Goal: Book appointment/travel/reservation

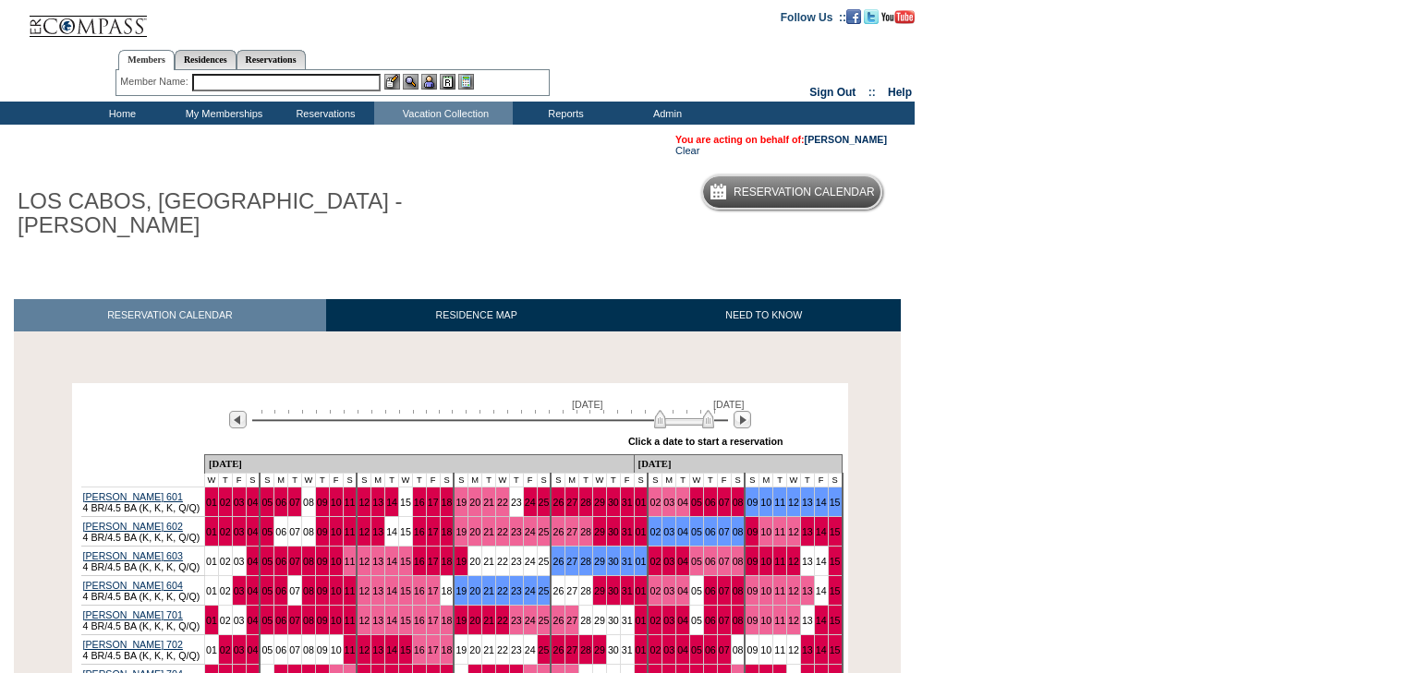
drag, startPoint x: 441, startPoint y: 399, endPoint x: 704, endPoint y: 404, distance: 263.3
click at [704, 410] on img at bounding box center [684, 419] width 60 height 18
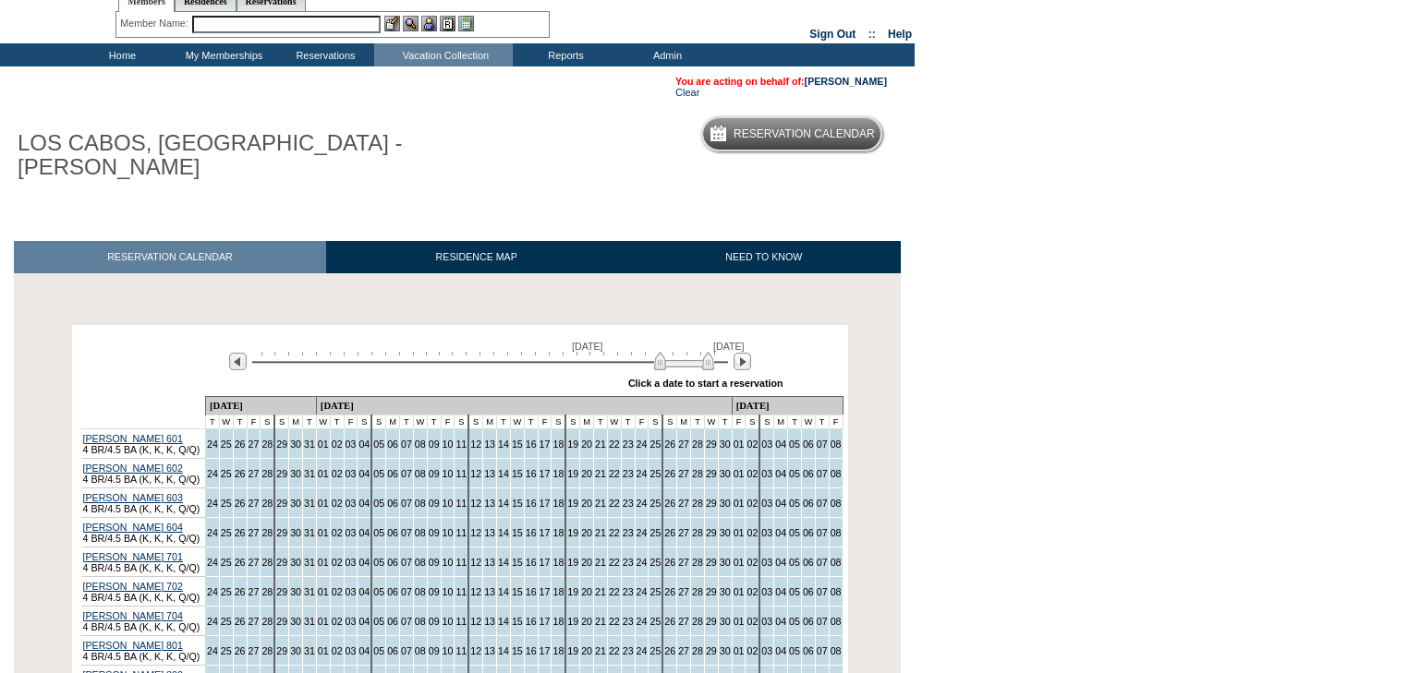
scroll to position [222, 0]
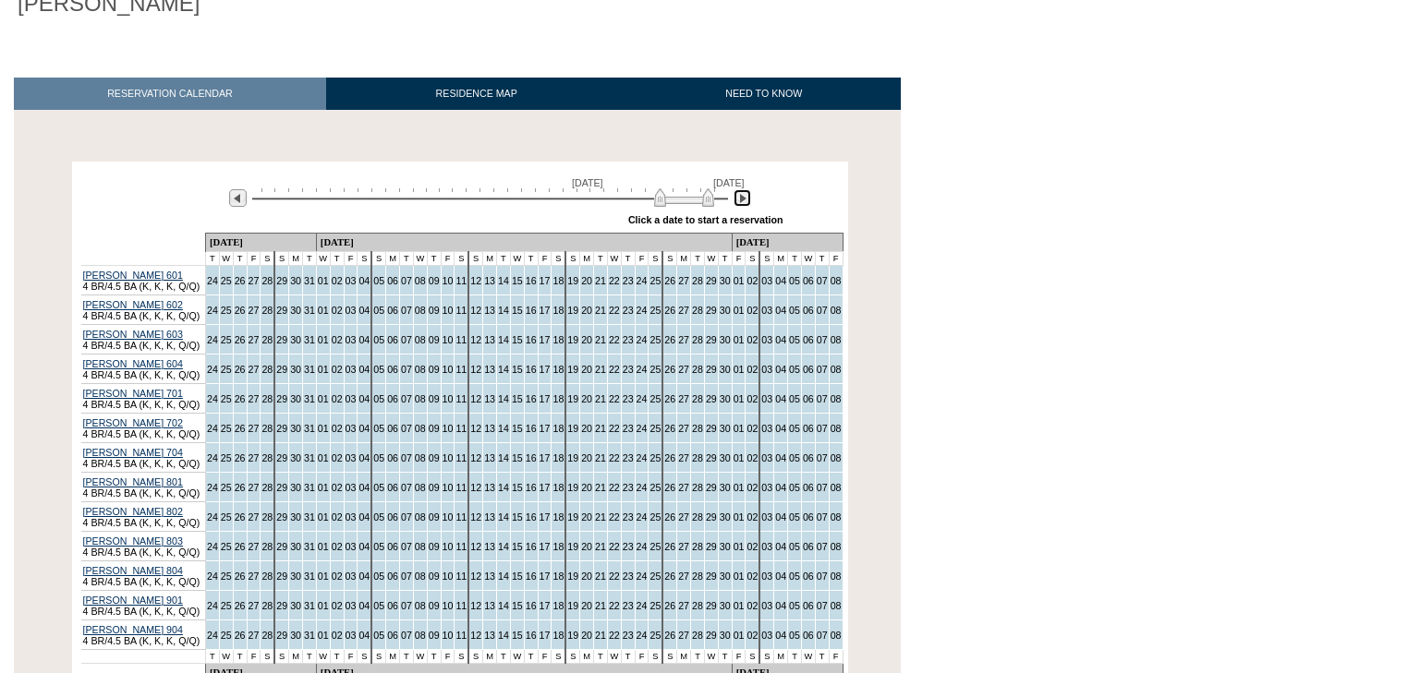
click at [742, 189] on img at bounding box center [742, 198] width 18 height 18
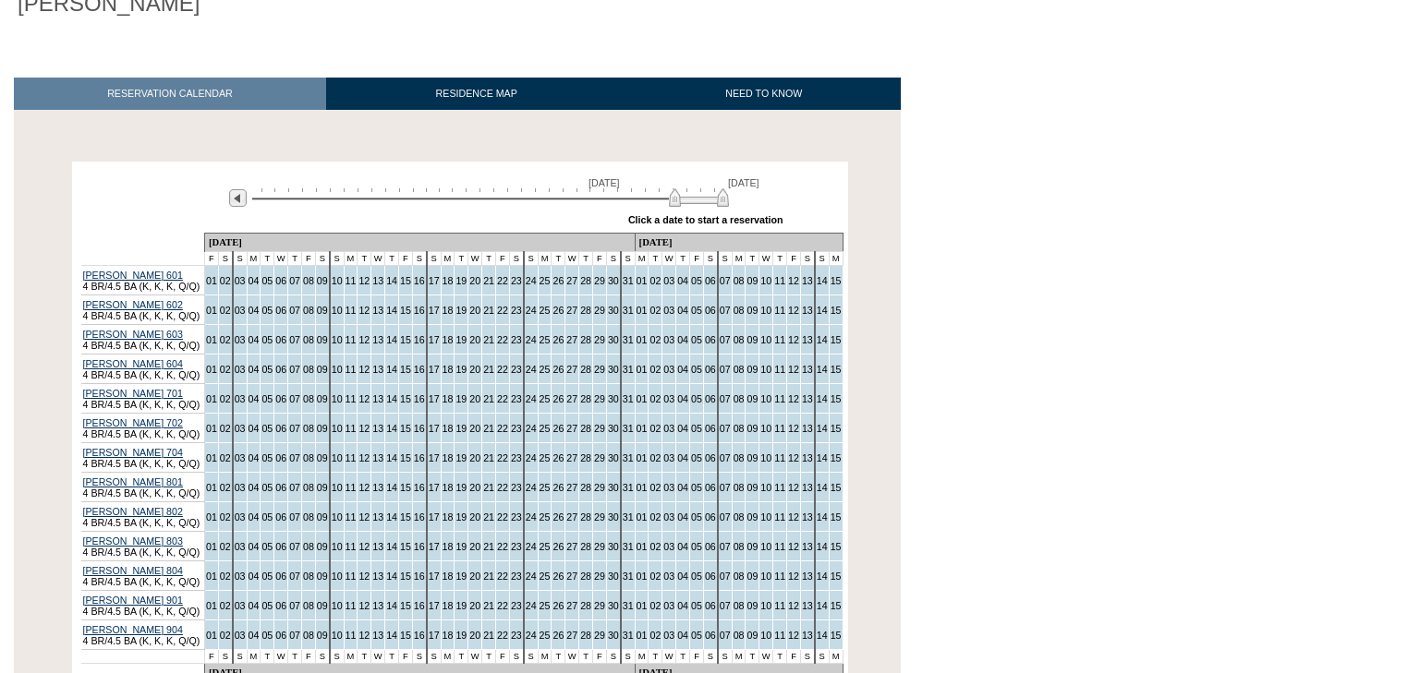
drag, startPoint x: 713, startPoint y: 178, endPoint x: 731, endPoint y: 179, distance: 17.6
click at [731, 179] on div "[DATE] [DATE]" at bounding box center [486, 192] width 533 height 31
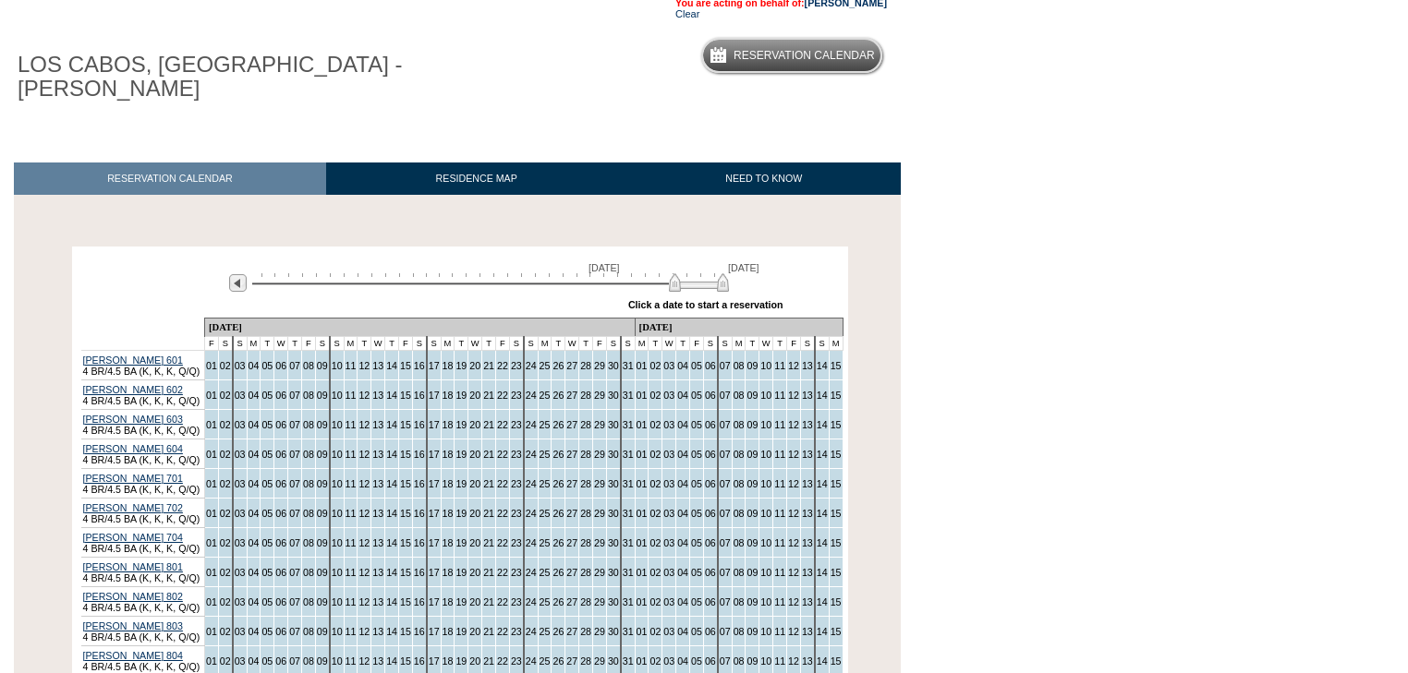
scroll to position [100, 0]
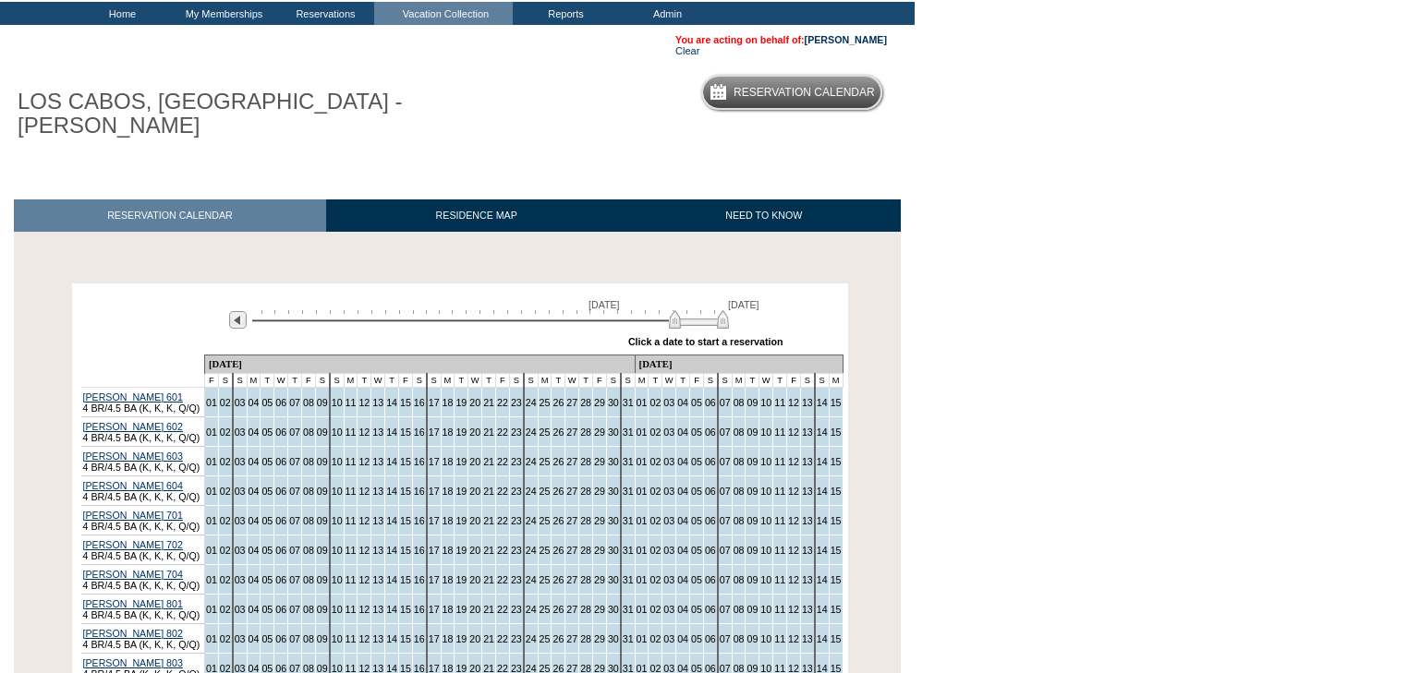
click at [277, 310] on div at bounding box center [490, 319] width 476 height 18
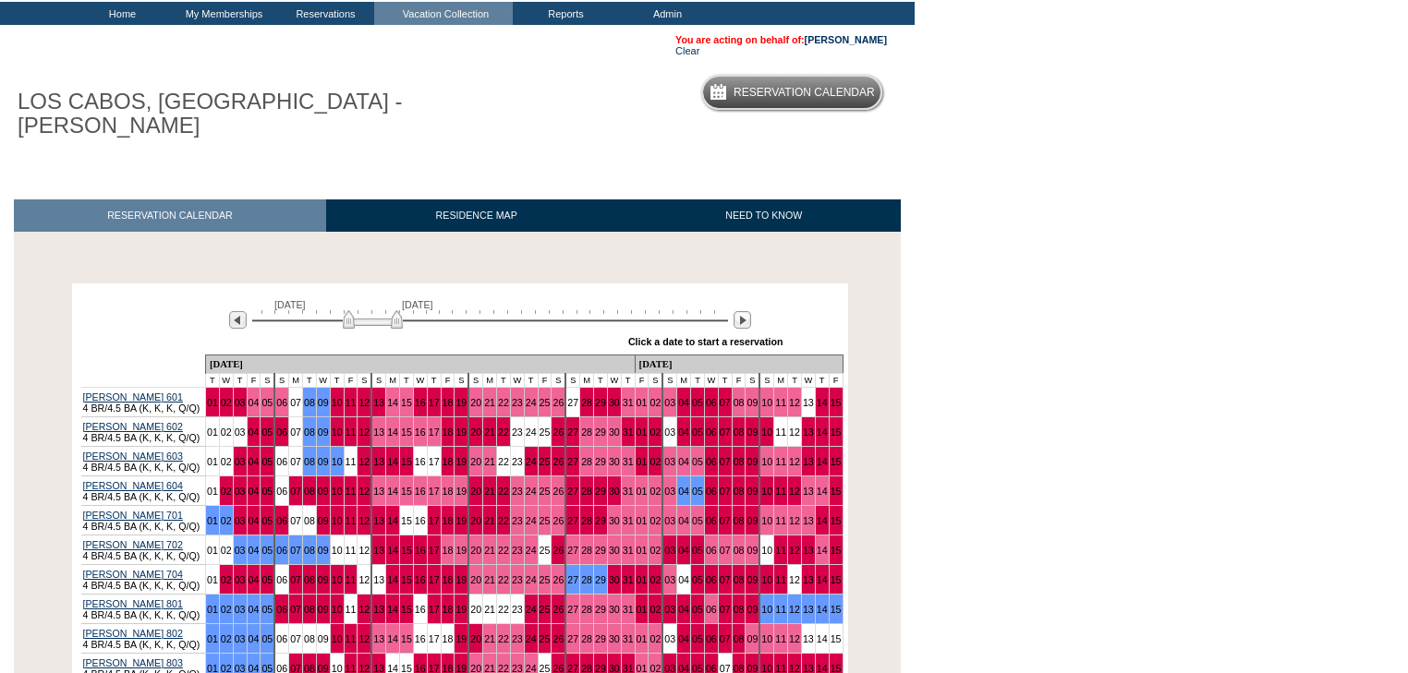
drag, startPoint x: 288, startPoint y: 297, endPoint x: 379, endPoint y: 292, distance: 90.6
click at [379, 310] on img at bounding box center [373, 319] width 60 height 18
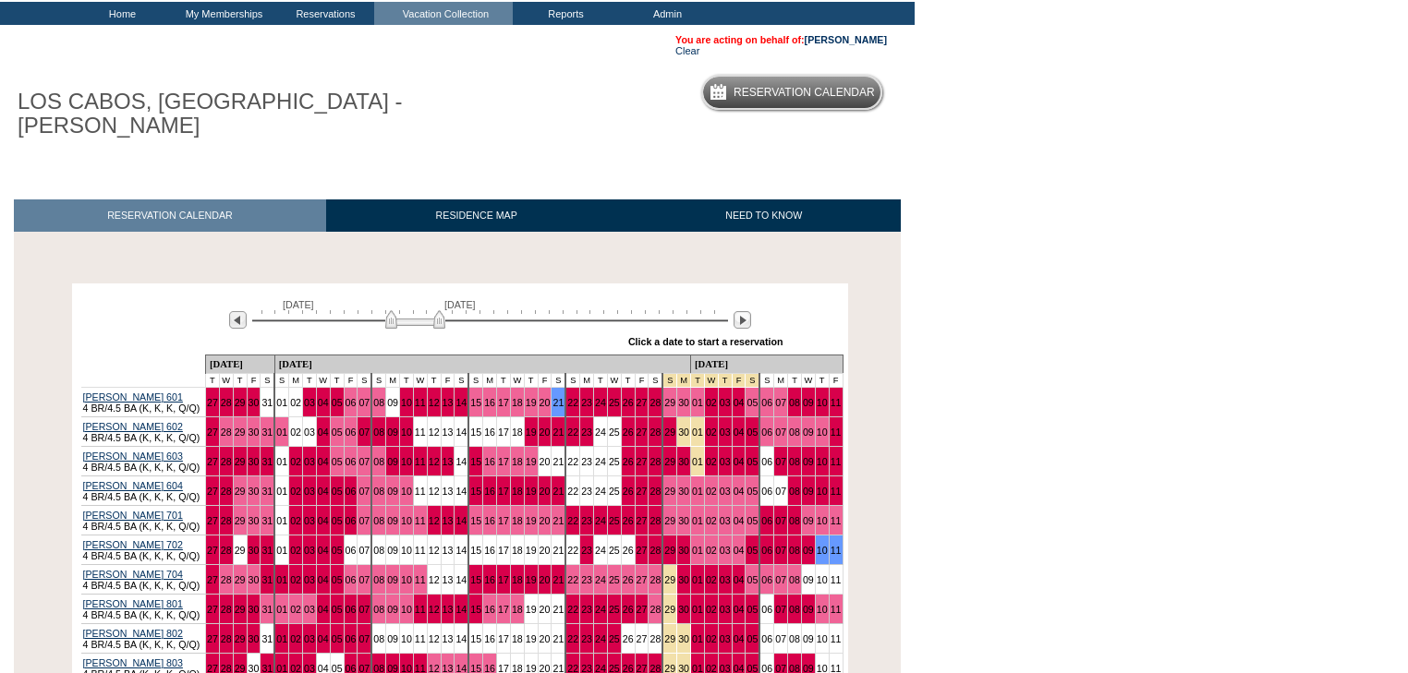
drag, startPoint x: 389, startPoint y: 296, endPoint x: 425, endPoint y: 297, distance: 36.0
click at [425, 310] on img at bounding box center [415, 319] width 60 height 18
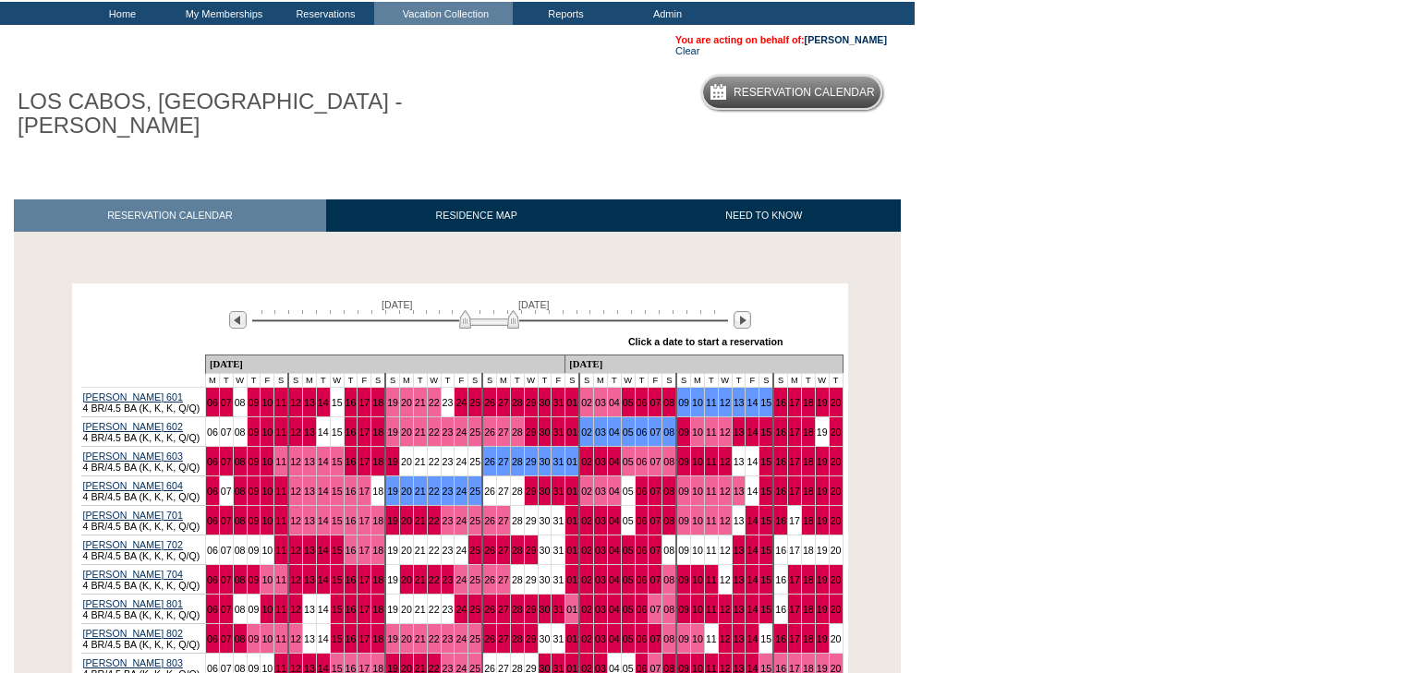
drag, startPoint x: 432, startPoint y: 296, endPoint x: 499, endPoint y: 296, distance: 66.5
click at [499, 310] on img at bounding box center [489, 319] width 60 height 18
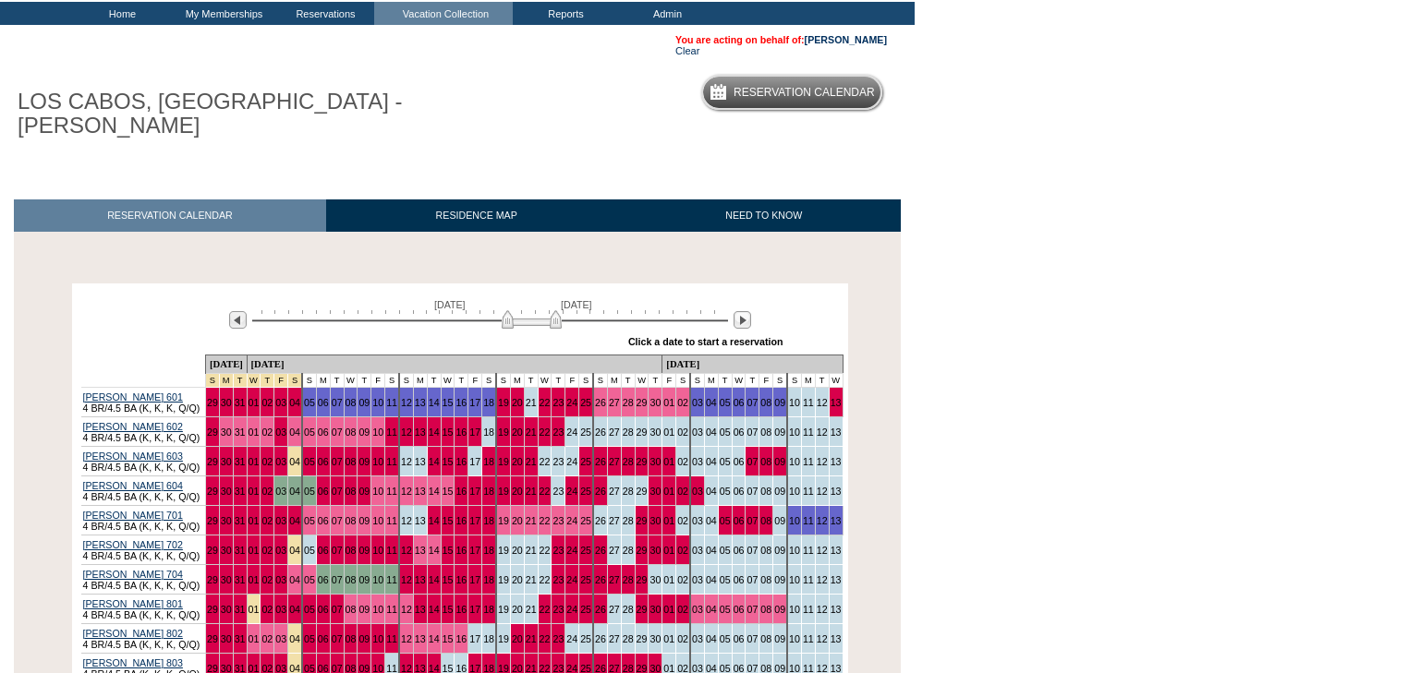
drag, startPoint x: 485, startPoint y: 296, endPoint x: 527, endPoint y: 296, distance: 42.5
click at [527, 310] on img at bounding box center [532, 319] width 60 height 18
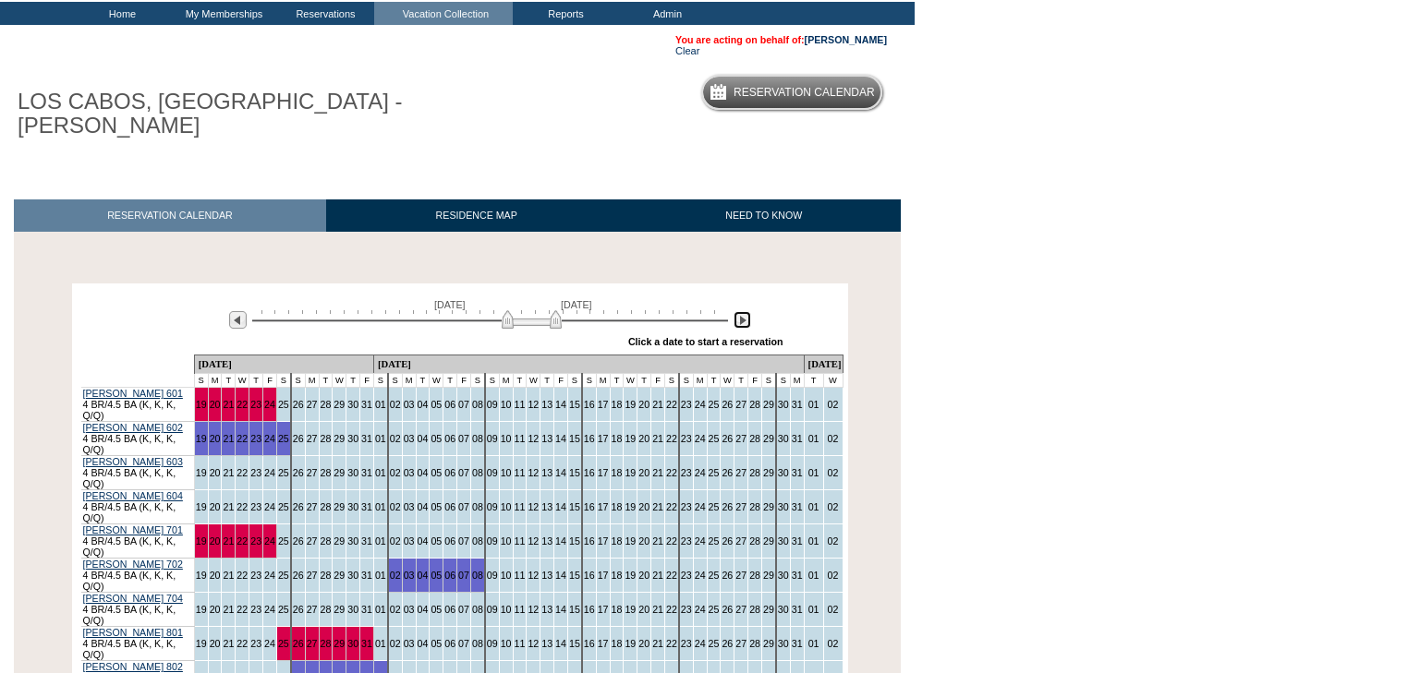
click at [743, 311] on img at bounding box center [742, 320] width 18 height 18
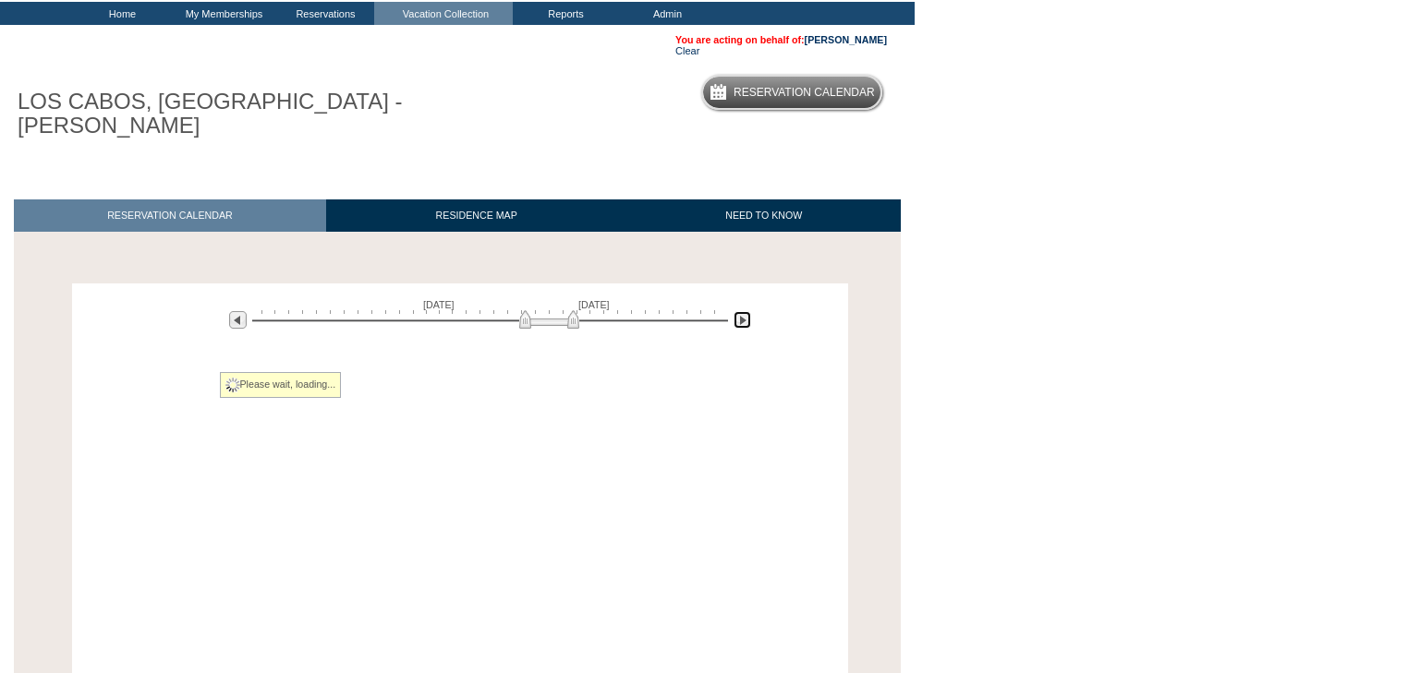
click at [743, 311] on img at bounding box center [742, 320] width 18 height 18
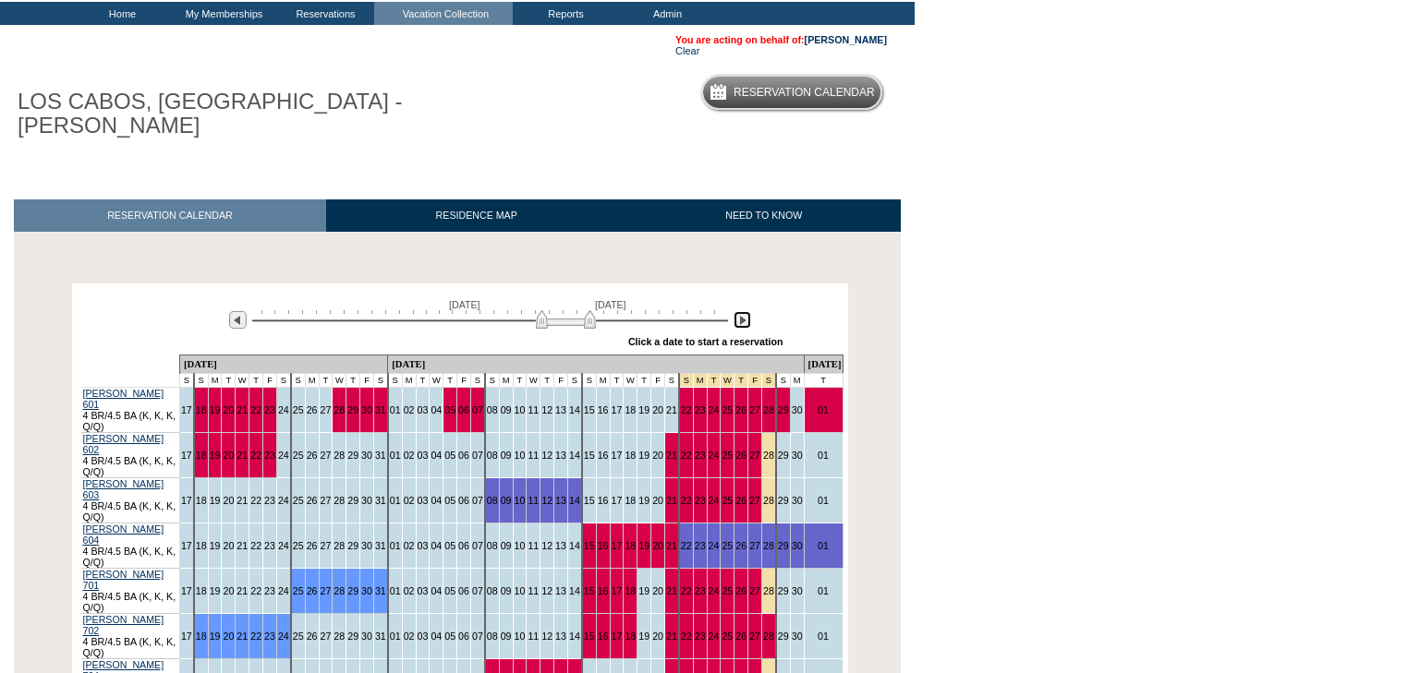
click at [743, 311] on img at bounding box center [742, 320] width 18 height 18
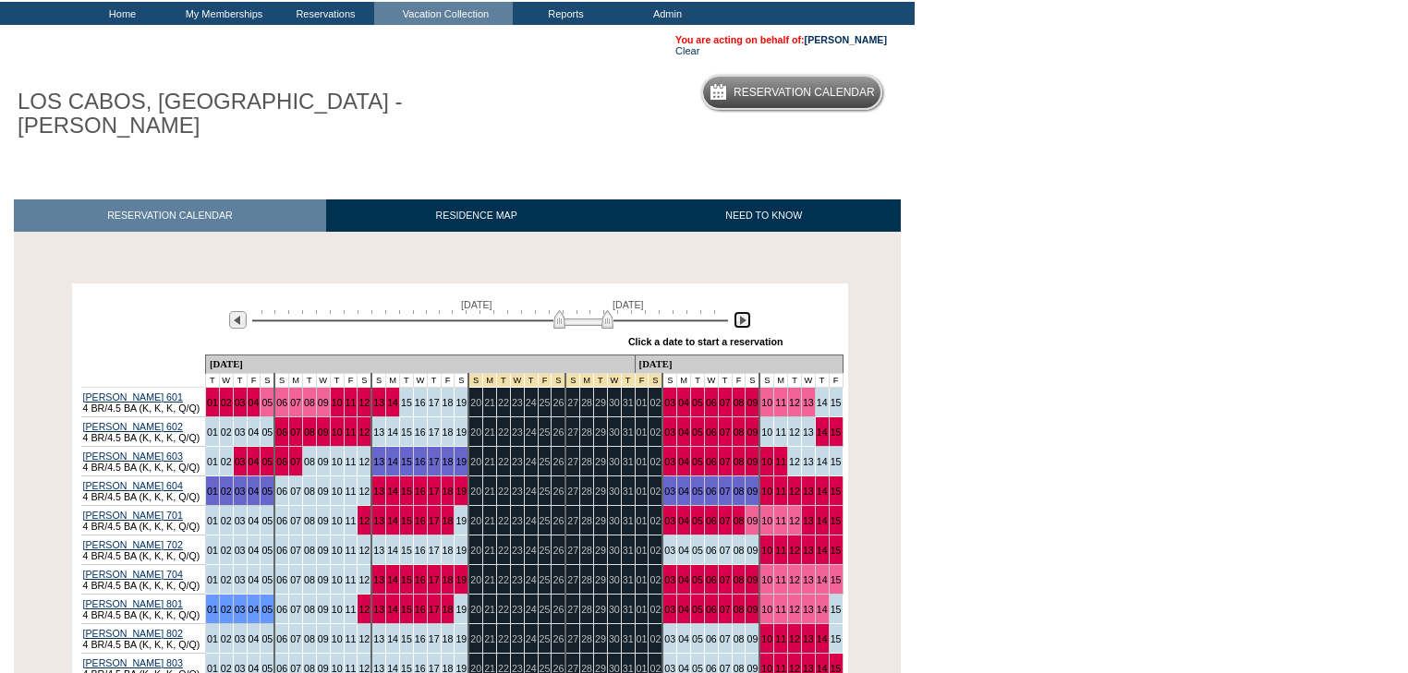
click at [743, 311] on img at bounding box center [742, 320] width 18 height 18
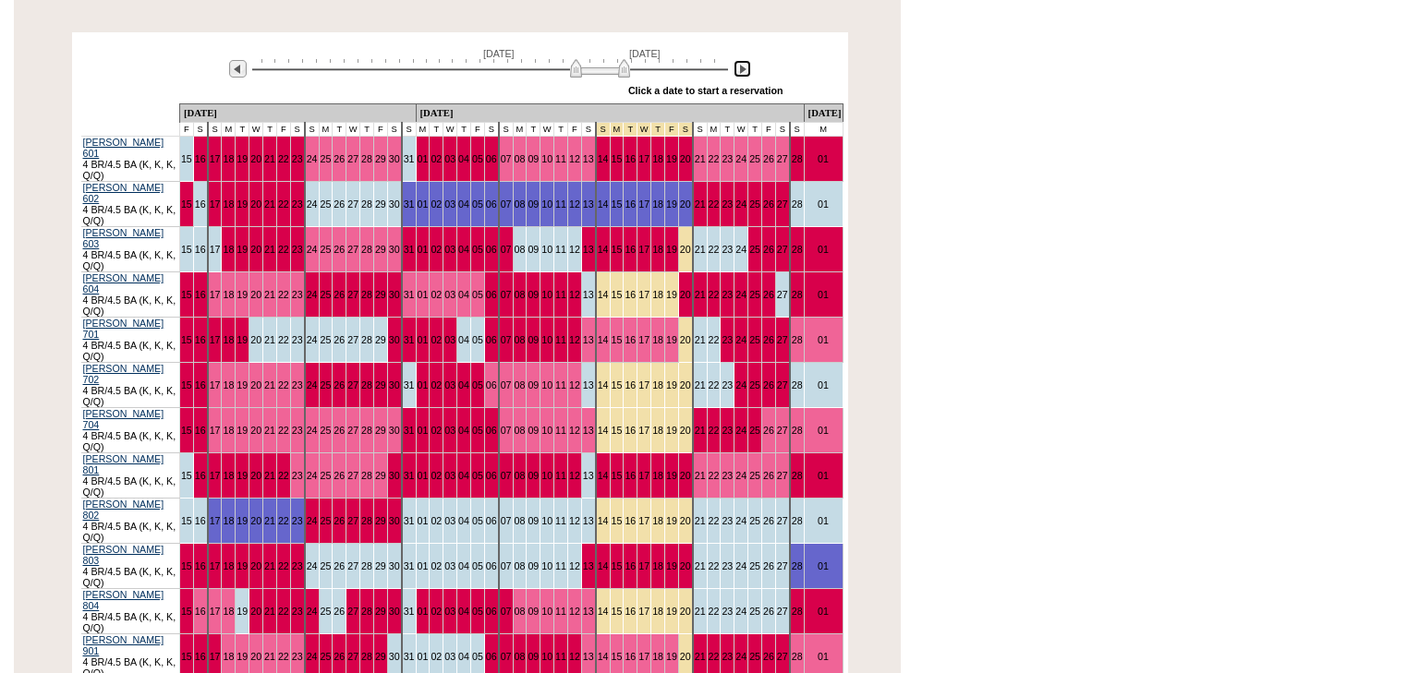
scroll to position [395, 0]
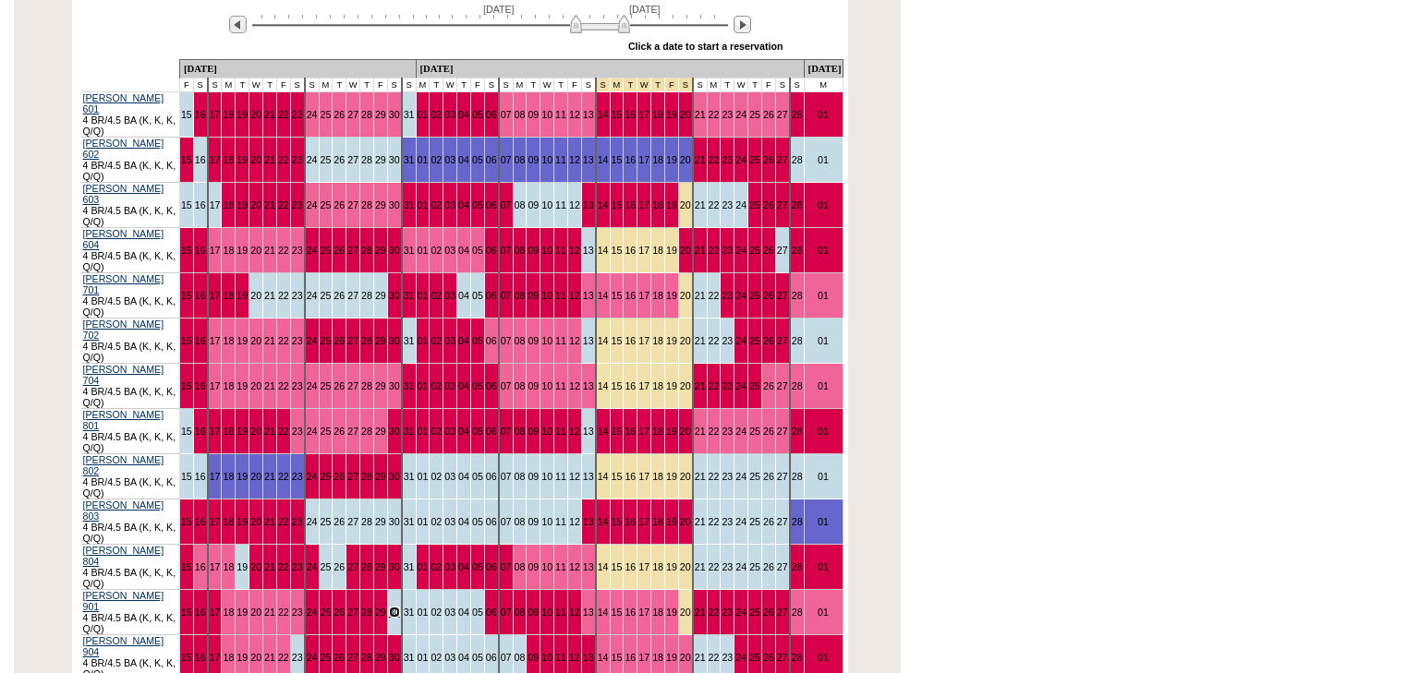
click at [397, 607] on link "30" at bounding box center [394, 612] width 11 height 11
